Goal: Task Accomplishment & Management: Use online tool/utility

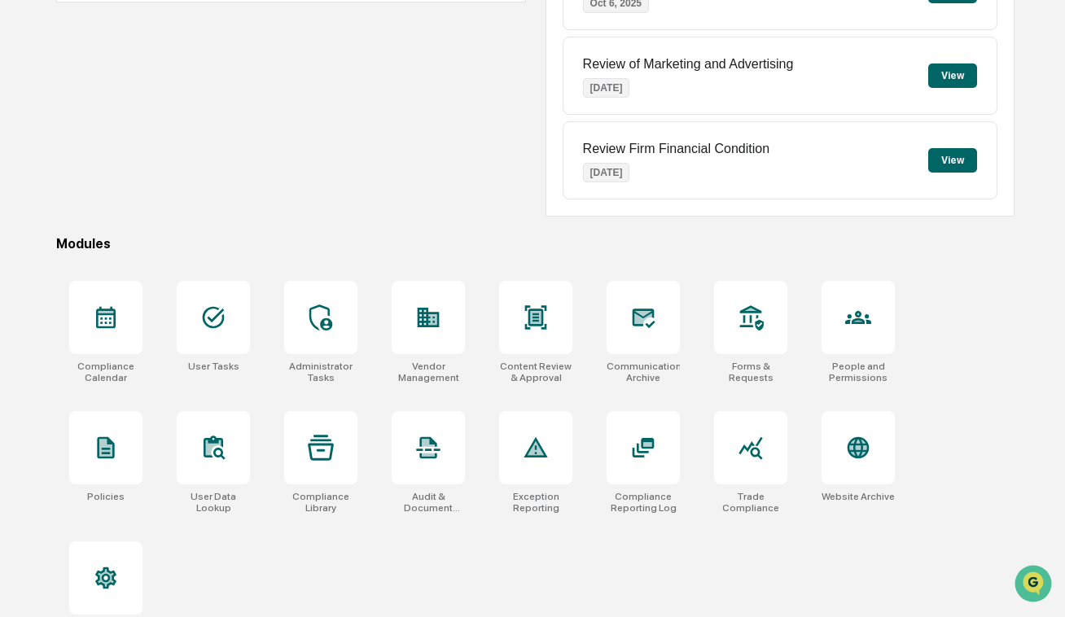
scroll to position [302, 0]
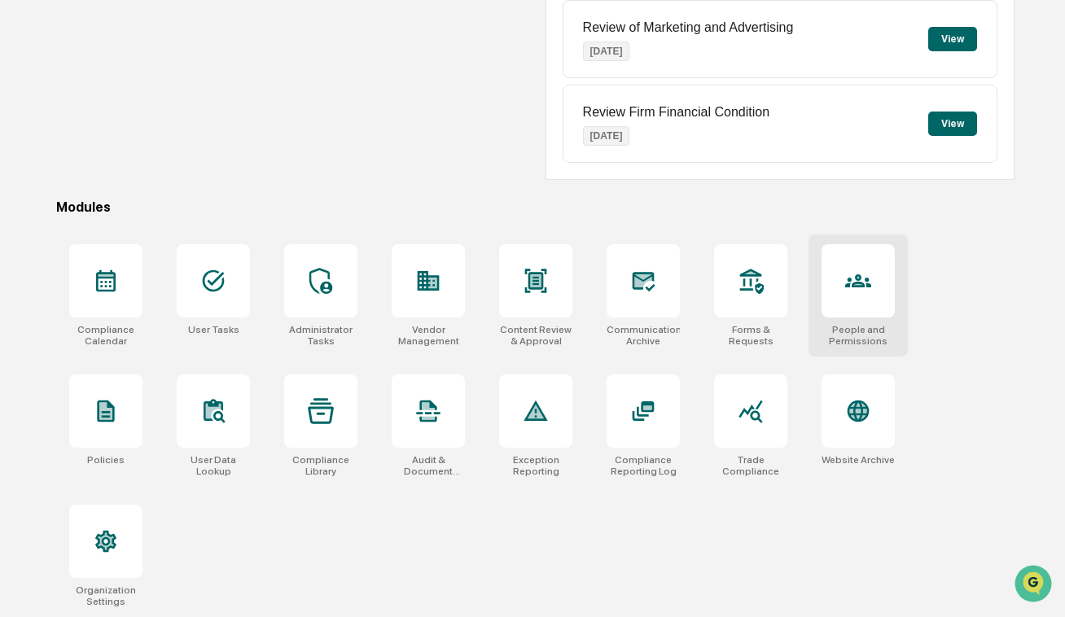
click at [826, 270] on div at bounding box center [858, 280] width 73 height 73
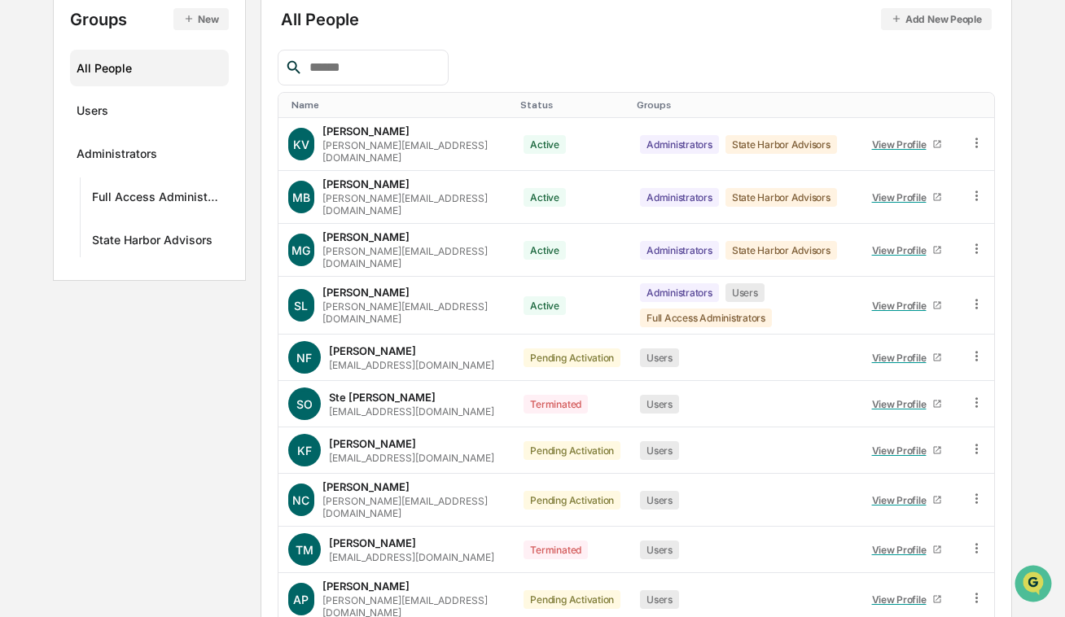
scroll to position [199, 0]
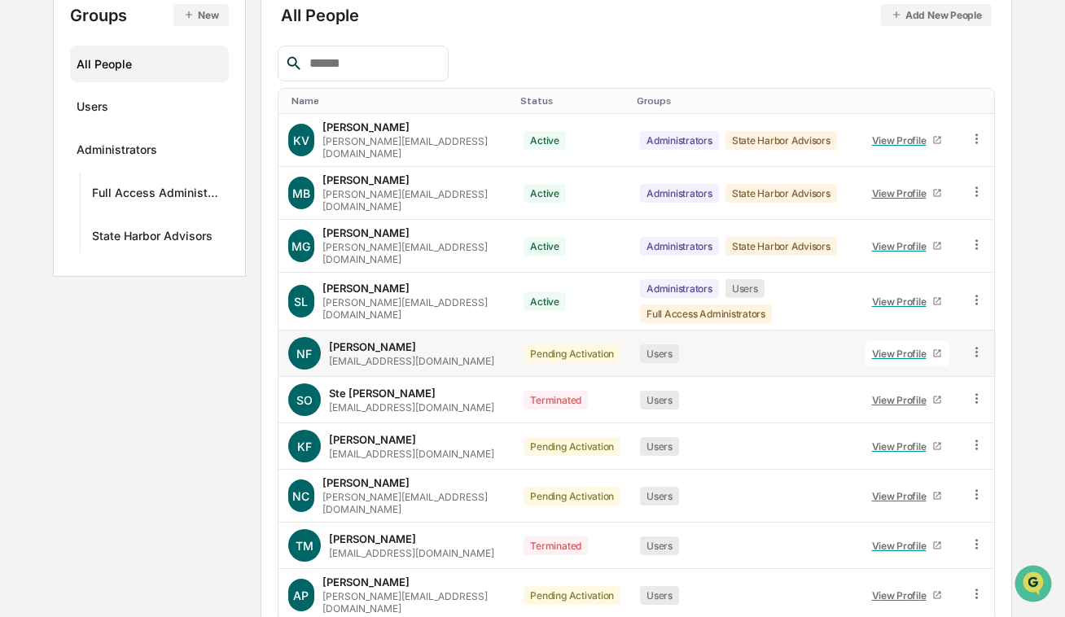
click at [972, 344] on icon at bounding box center [976, 351] width 15 height 15
click at [918, 401] on div "Change Status" at bounding box center [901, 411] width 140 height 20
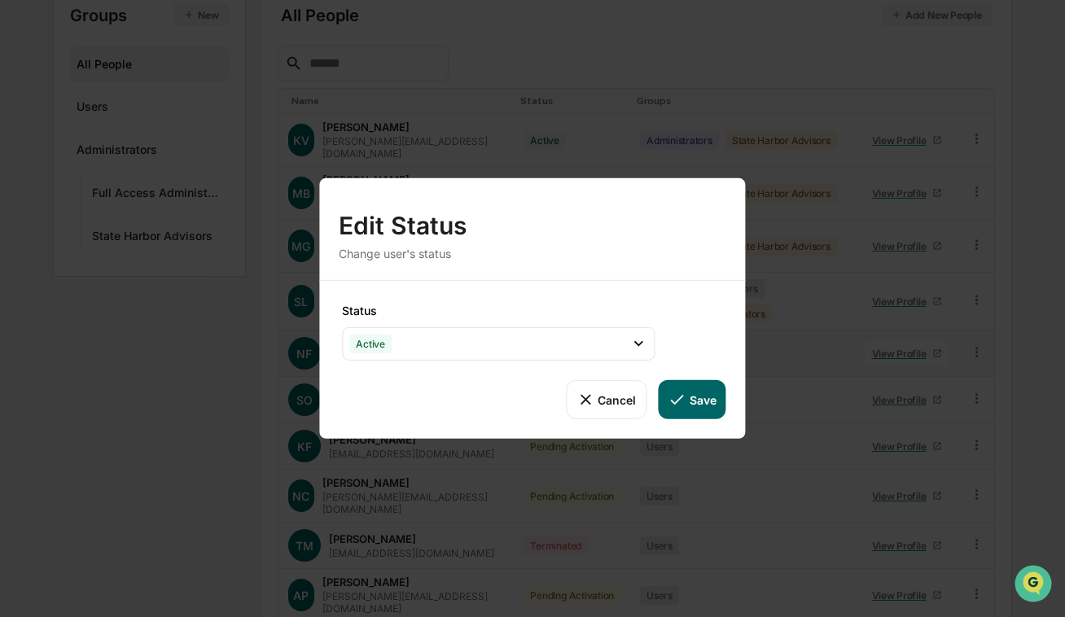
click at [633, 404] on button "Cancel" at bounding box center [606, 399] width 81 height 39
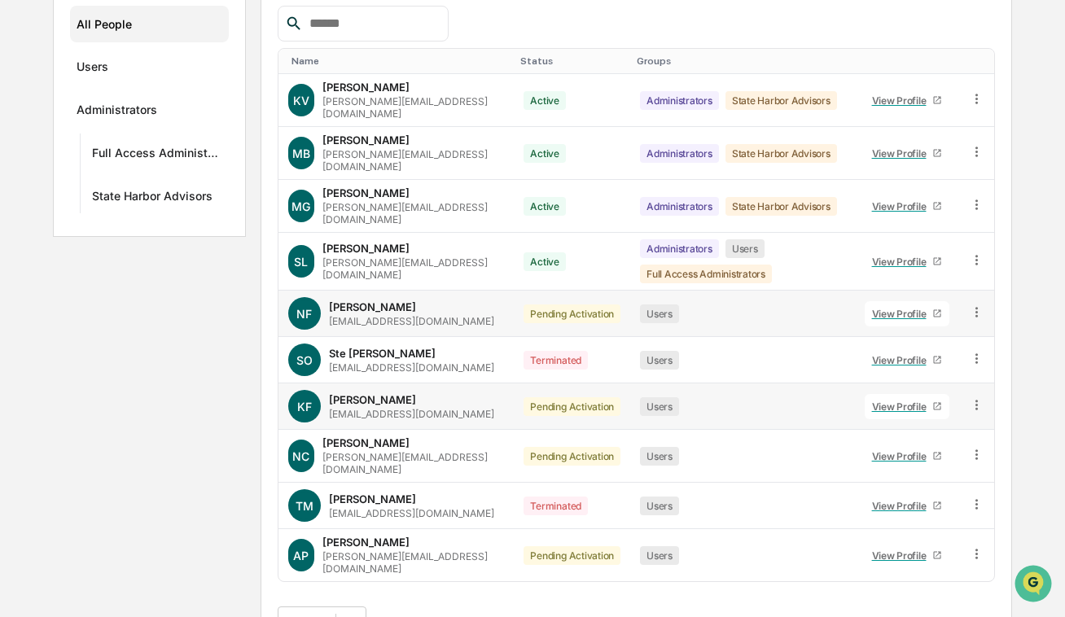
scroll to position [243, 0]
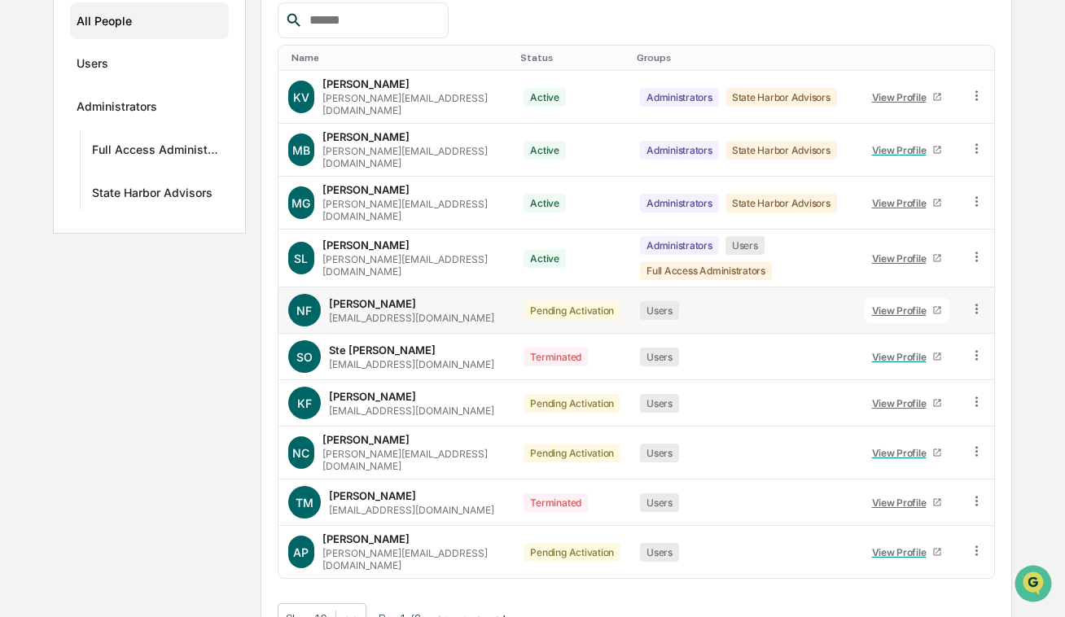
click at [489, 612] on button ">" at bounding box center [481, 619] width 16 height 14
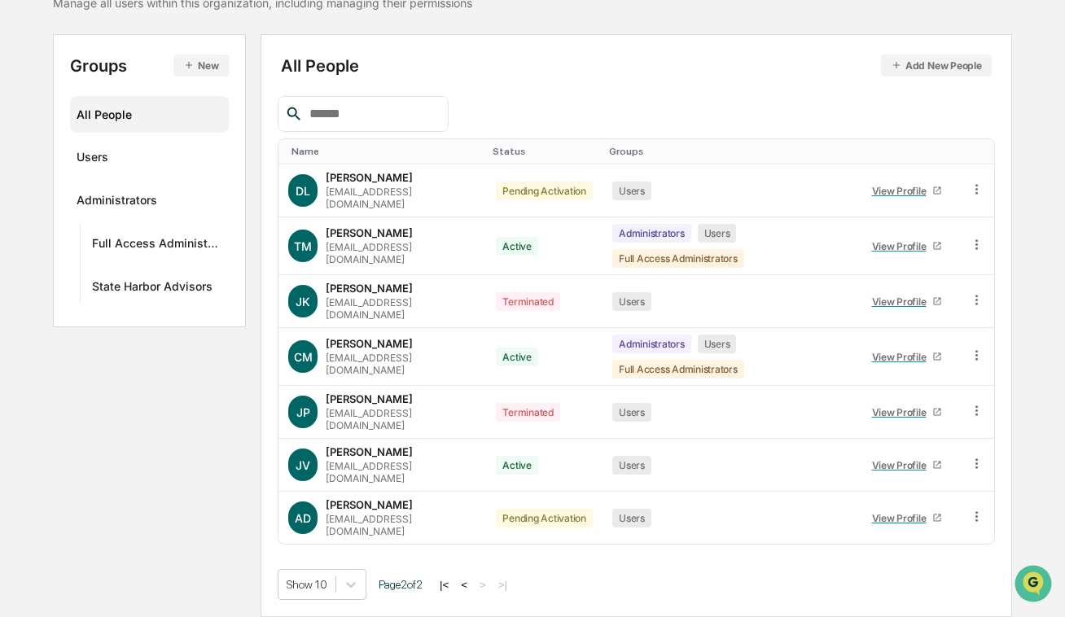
scroll to position [114, 0]
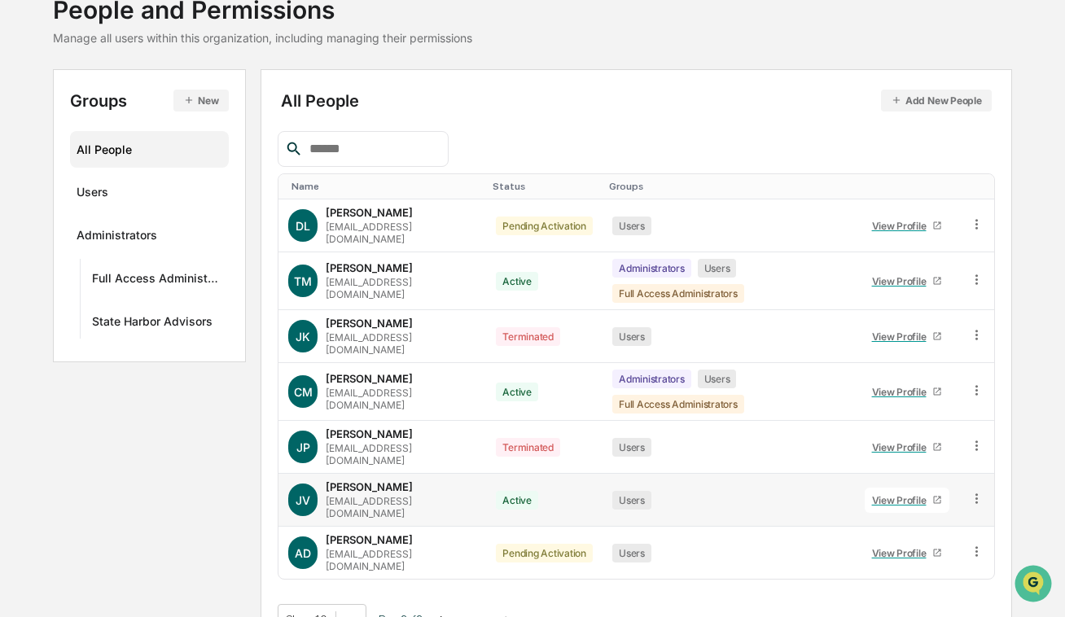
click at [540, 484] on td "Active" at bounding box center [544, 500] width 116 height 53
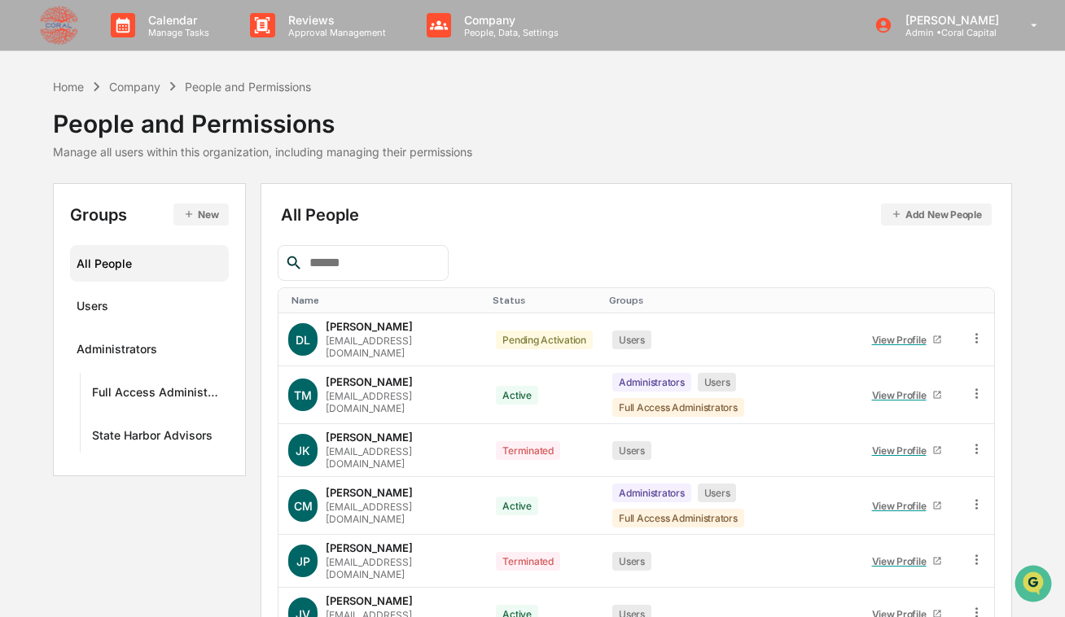
click at [512, 125] on div "Home Company People and Permissions People and Permissions Manage all users wit…" at bounding box center [532, 117] width 958 height 81
click at [73, 85] on div "Home" at bounding box center [68, 87] width 31 height 14
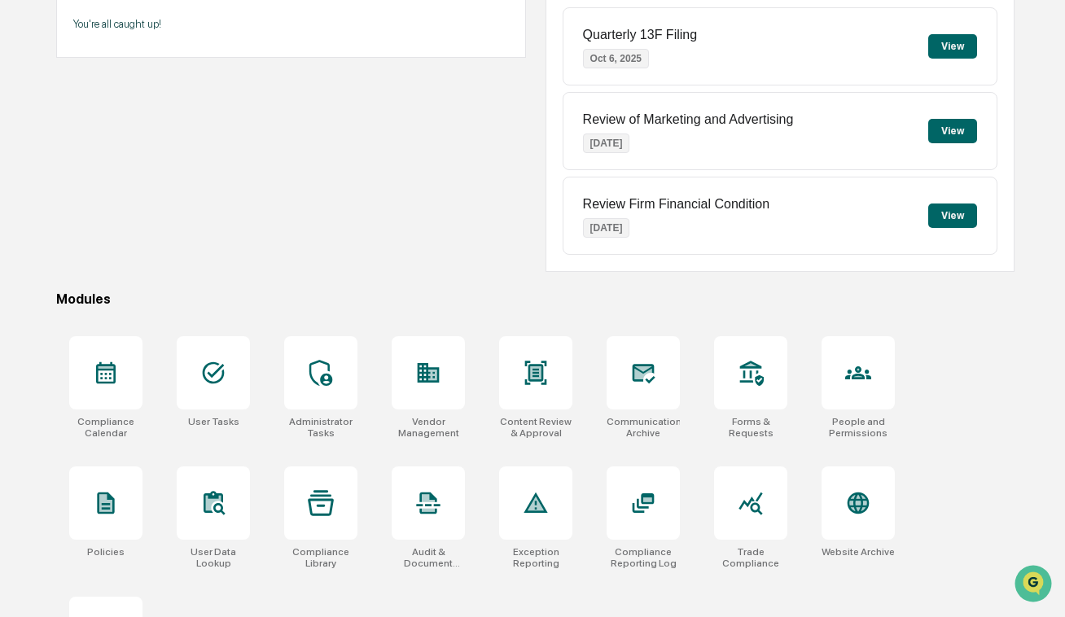
scroll to position [302, 0]
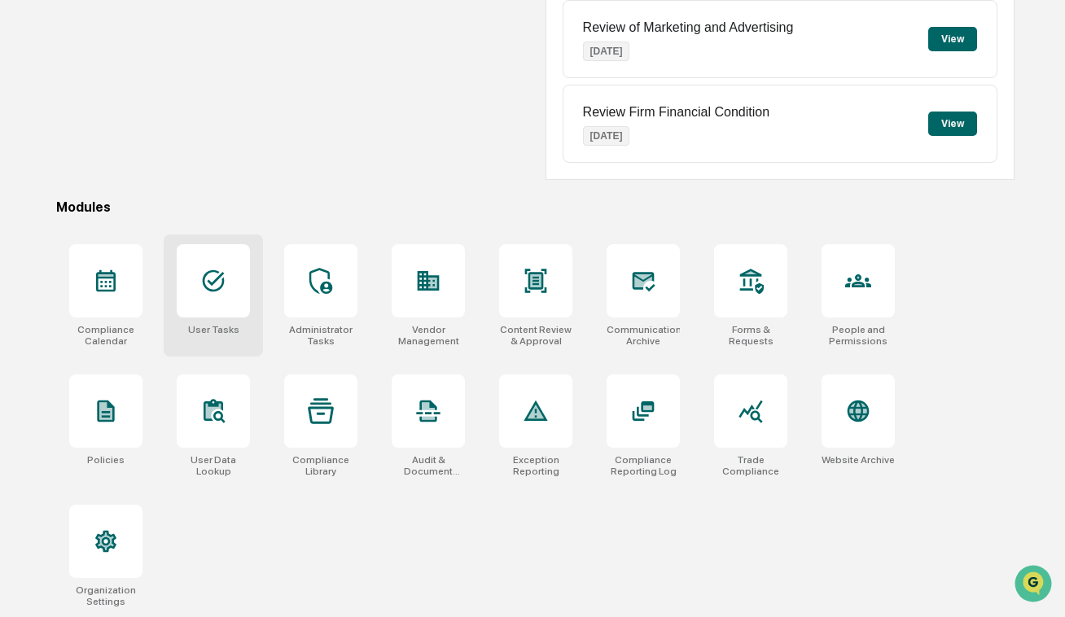
click at [208, 291] on icon at bounding box center [213, 281] width 26 height 26
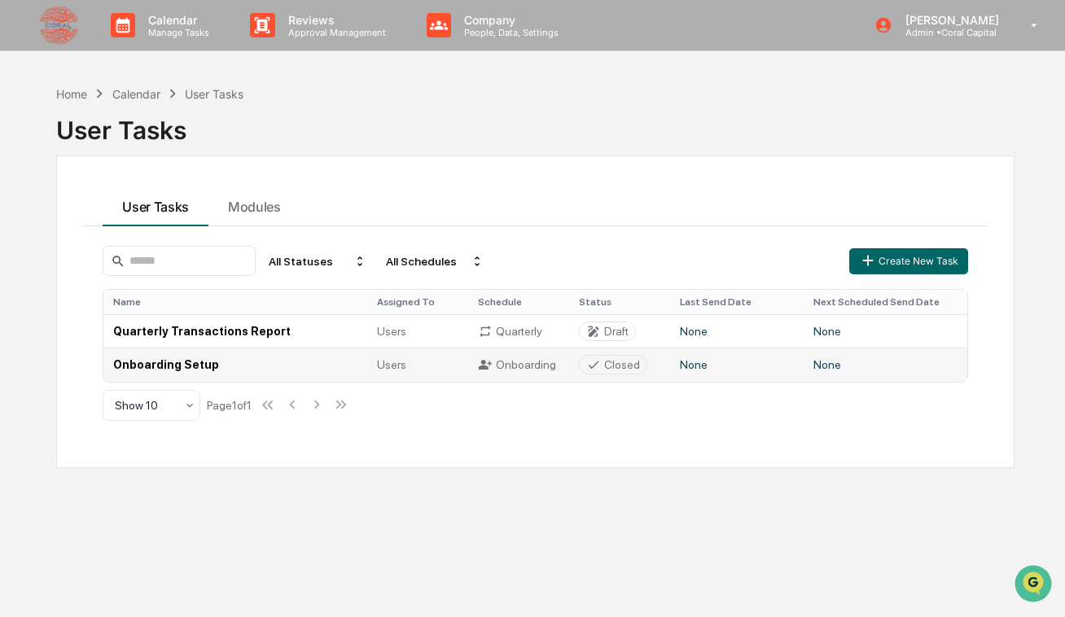
click at [187, 368] on td "Onboarding Setup" at bounding box center [235, 364] width 264 height 33
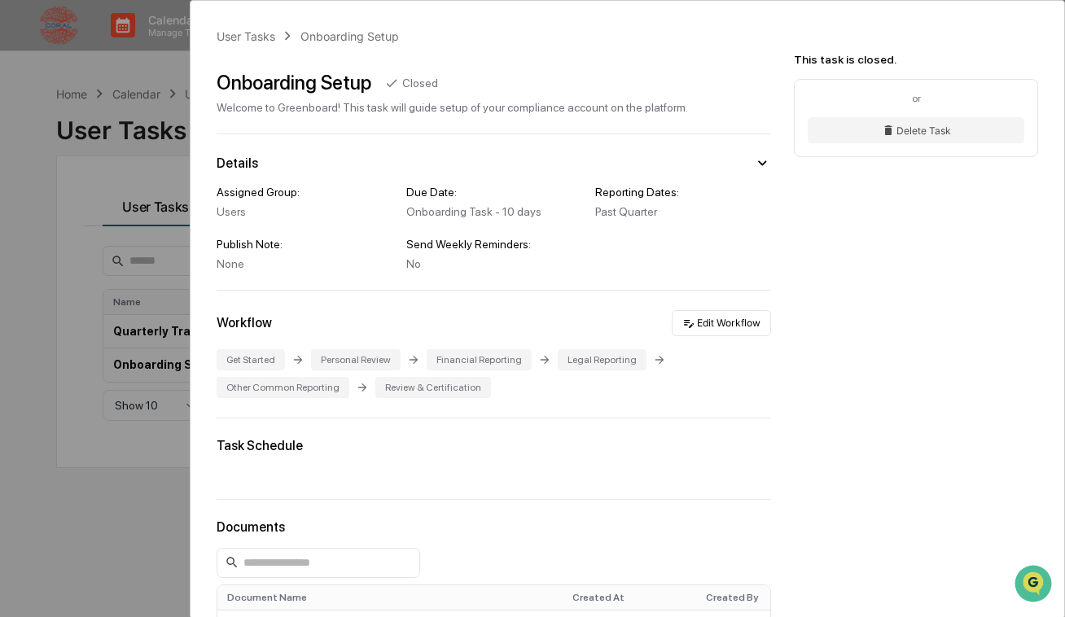
click at [374, 360] on div "Personal Review" at bounding box center [356, 359] width 90 height 21
click at [770, 324] on button "Edit Workflow" at bounding box center [721, 323] width 99 height 26
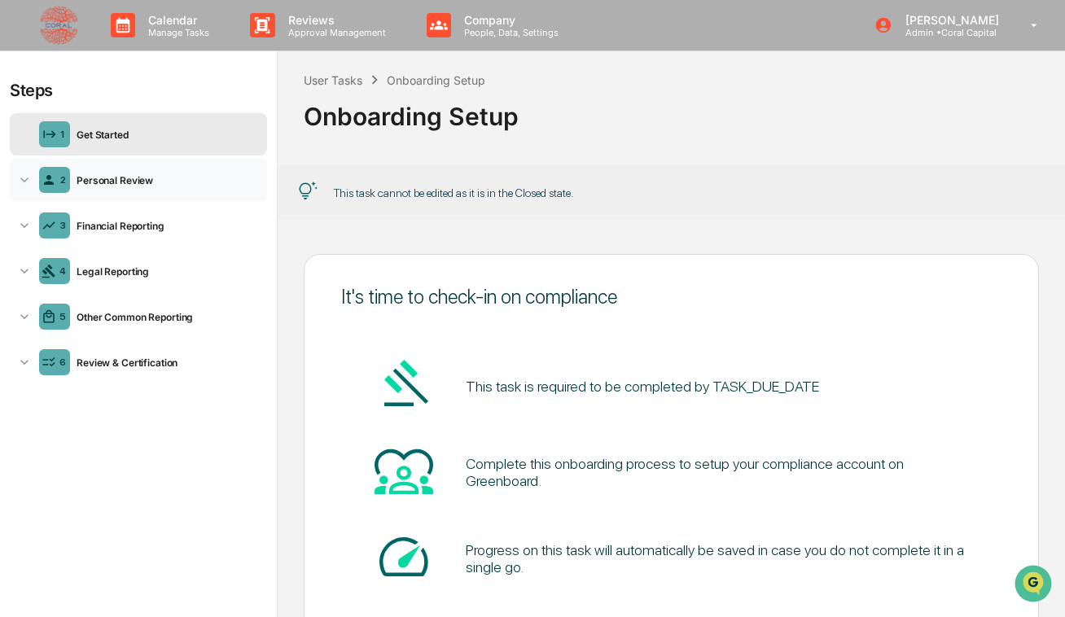
click at [113, 193] on div "2 Personal Review" at bounding box center [138, 180] width 257 height 42
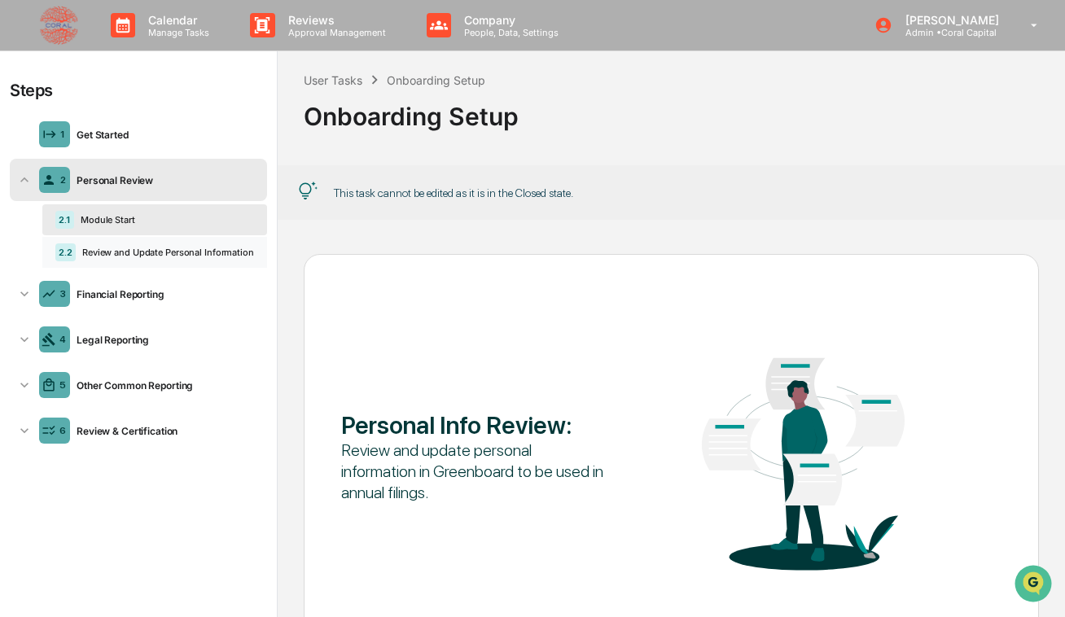
click at [127, 256] on div "Review and Update Personal Information" at bounding box center [165, 252] width 178 height 11
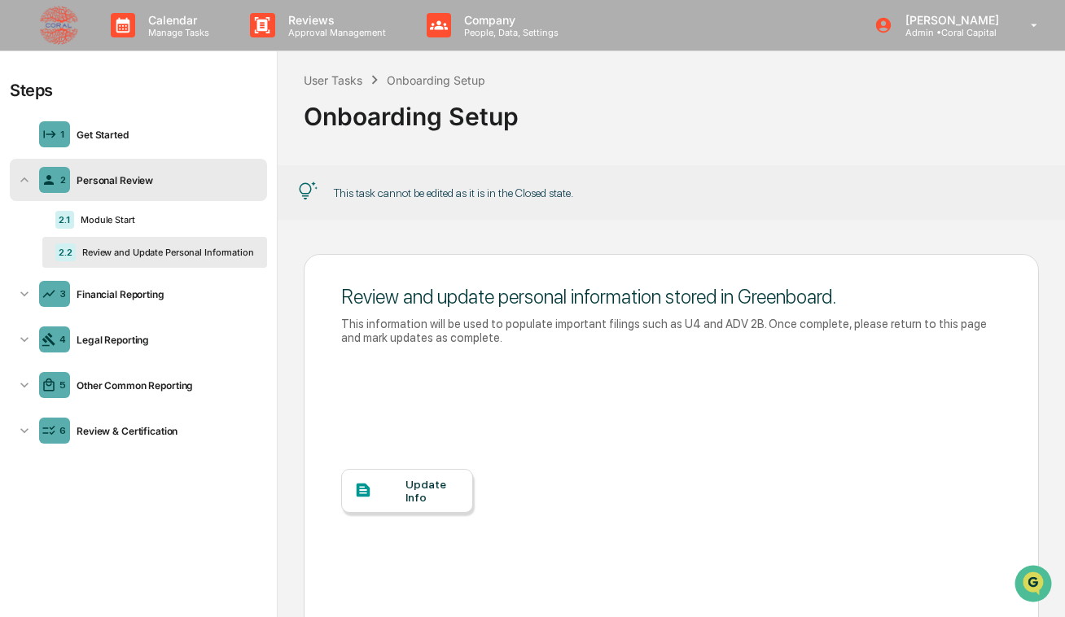
click at [423, 482] on div "Update Info" at bounding box center [433, 491] width 55 height 26
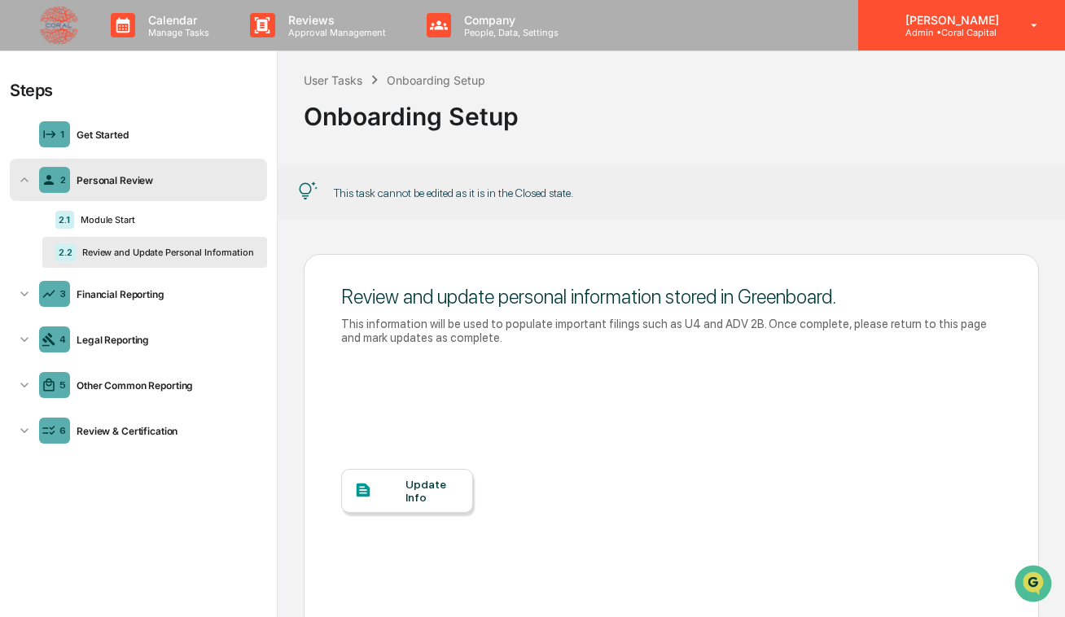
click at [946, 16] on p "[PERSON_NAME]" at bounding box center [949, 20] width 115 height 14
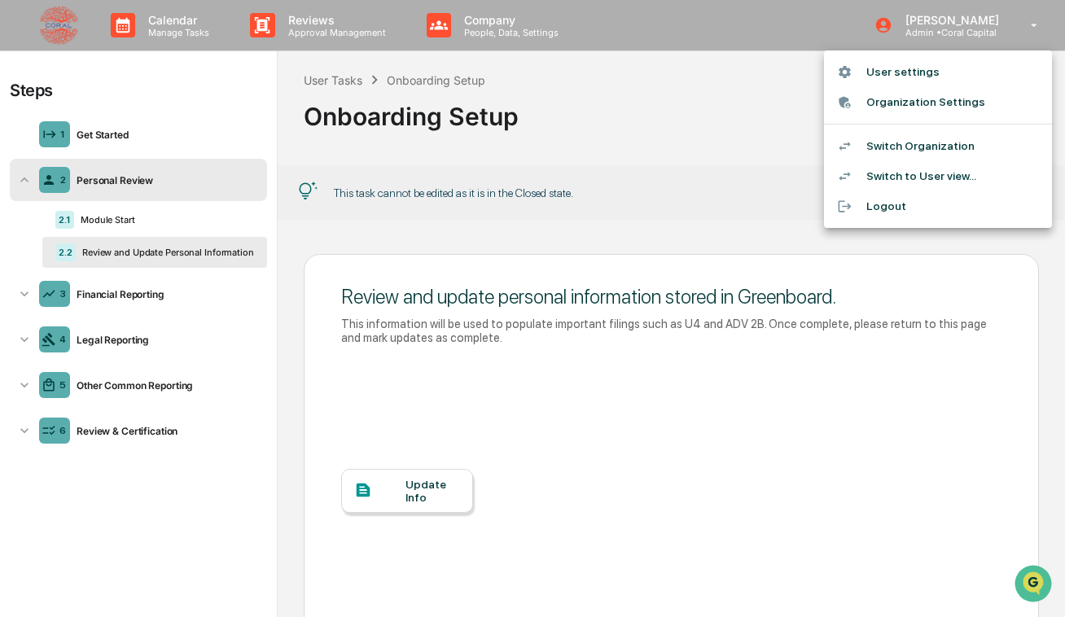
click at [921, 142] on li "Switch Organization" at bounding box center [938, 146] width 228 height 30
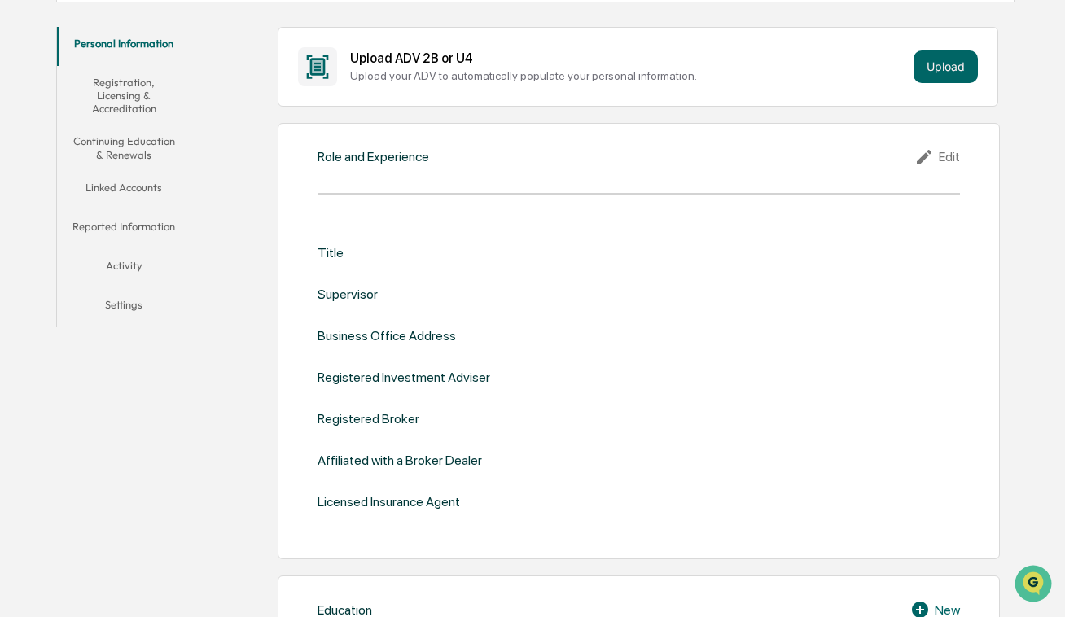
scroll to position [279, 0]
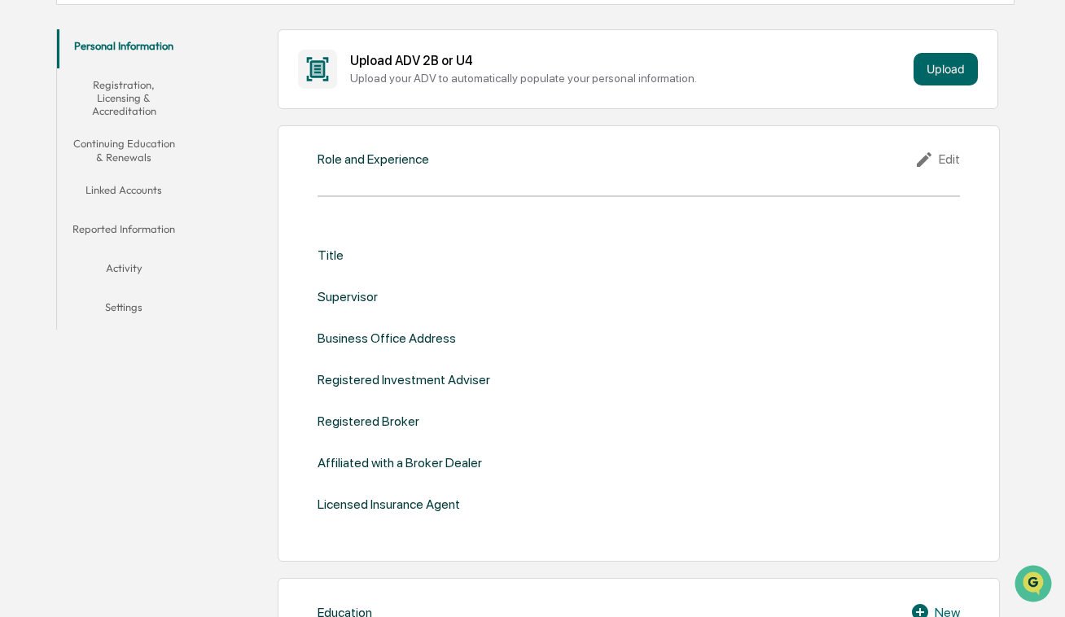
click at [136, 100] on button "Registration, Licensing & Accreditation" at bounding box center [124, 97] width 134 height 59
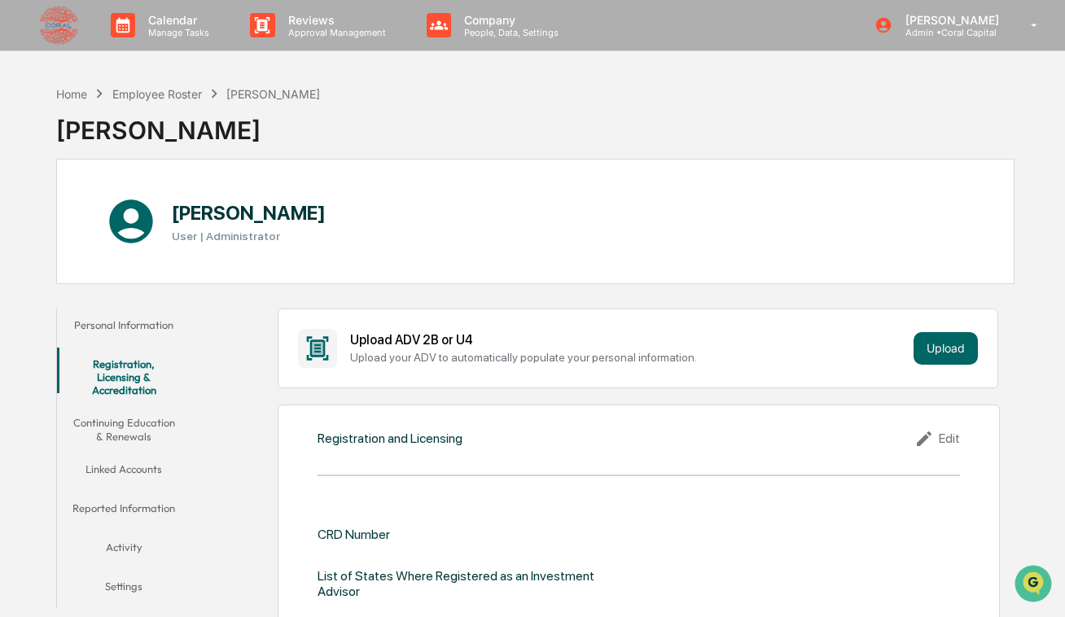
click at [139, 455] on button "Linked Accounts" at bounding box center [124, 472] width 134 height 39
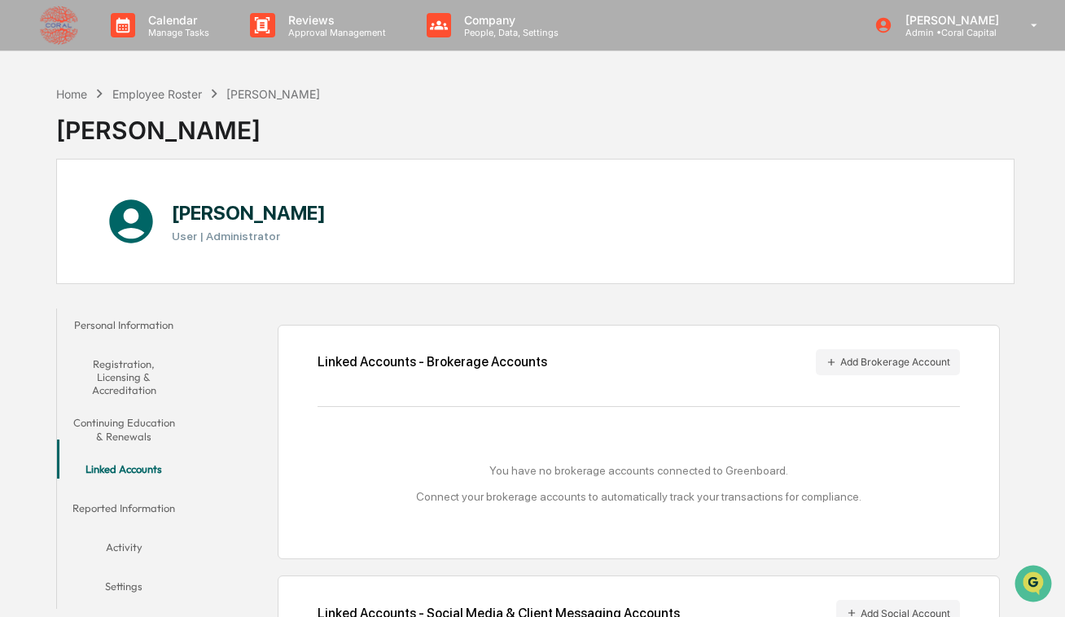
click at [69, 101] on div "Home Employee Roster Kendall Venturato" at bounding box center [188, 94] width 264 height 18
click at [69, 94] on div "Home" at bounding box center [71, 94] width 31 height 14
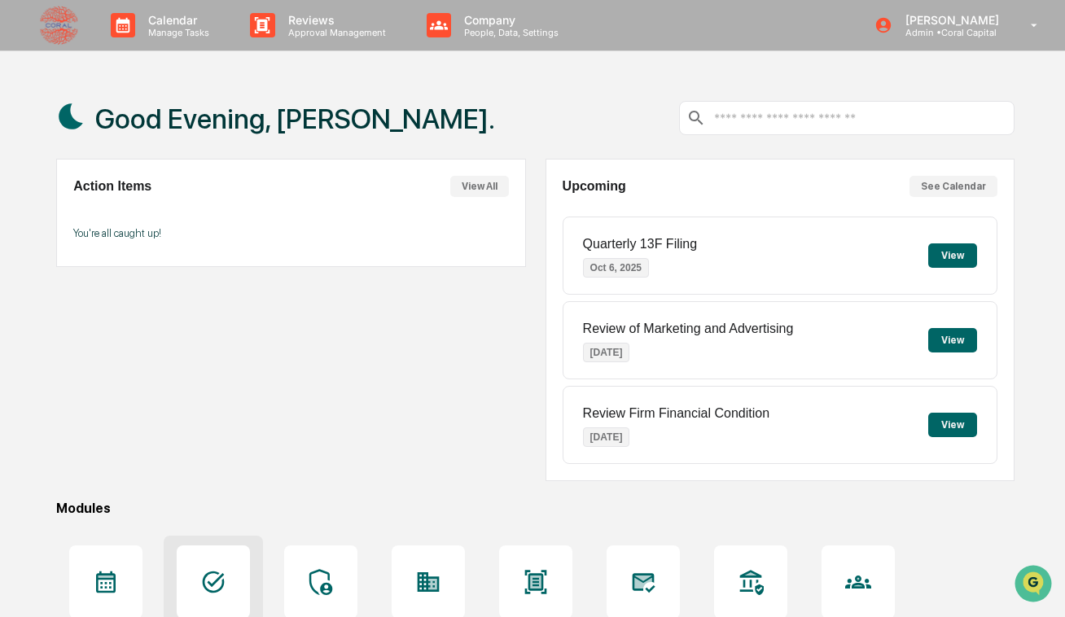
click at [205, 570] on icon at bounding box center [213, 582] width 26 height 26
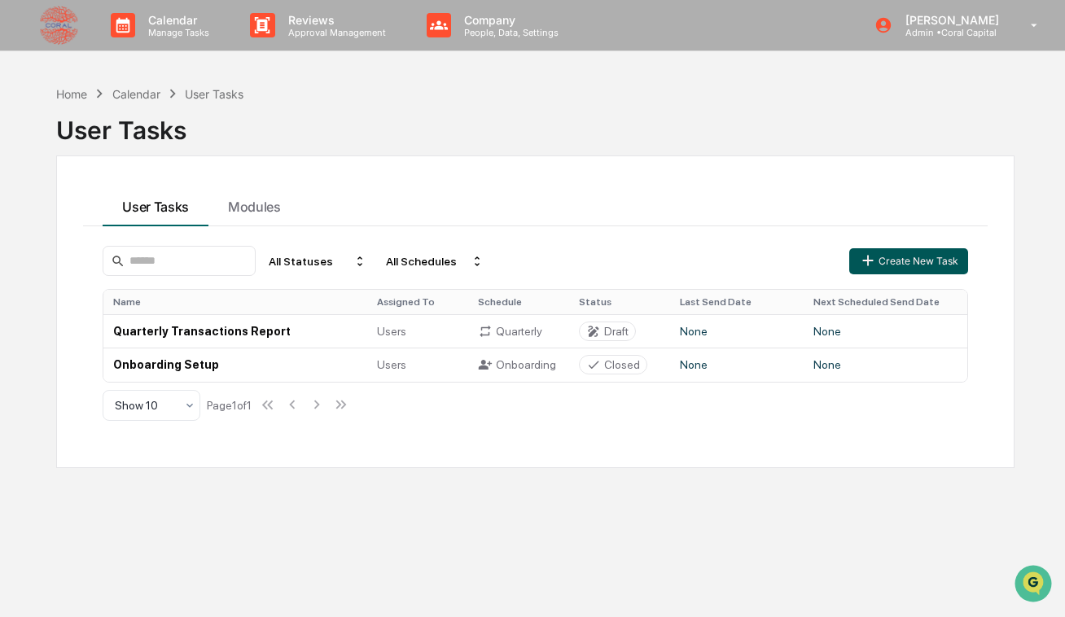
click at [897, 257] on button "Create New Task" at bounding box center [908, 261] width 119 height 26
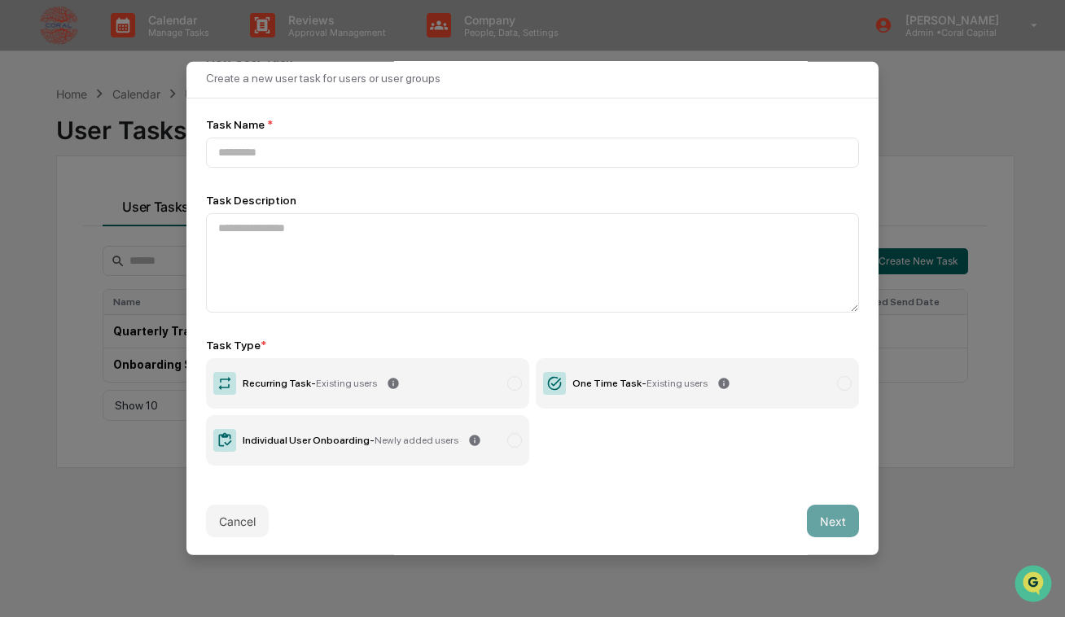
scroll to position [35, 0]
click at [369, 447] on label "Individual User Onboarding - Newly added users" at bounding box center [367, 439] width 323 height 50
click at [243, 533] on button "Cancel" at bounding box center [237, 519] width 63 height 33
